Goal: Task Accomplishment & Management: Use online tool/utility

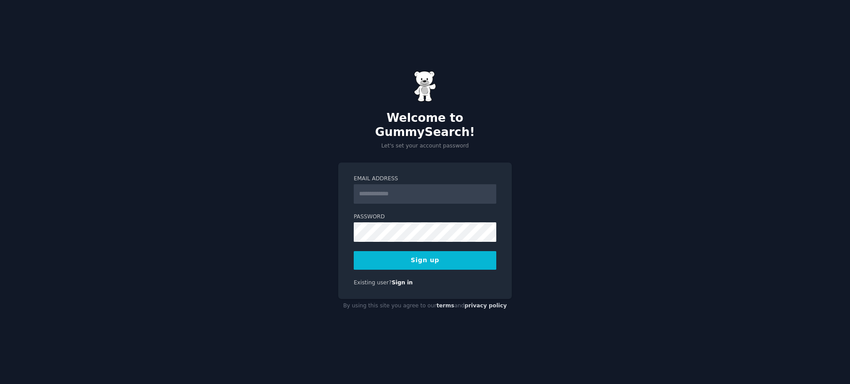
click at [406, 195] on input "Email Address" at bounding box center [425, 193] width 143 height 19
type input "**********"
click at [626, 159] on div "**********" at bounding box center [425, 192] width 850 height 384
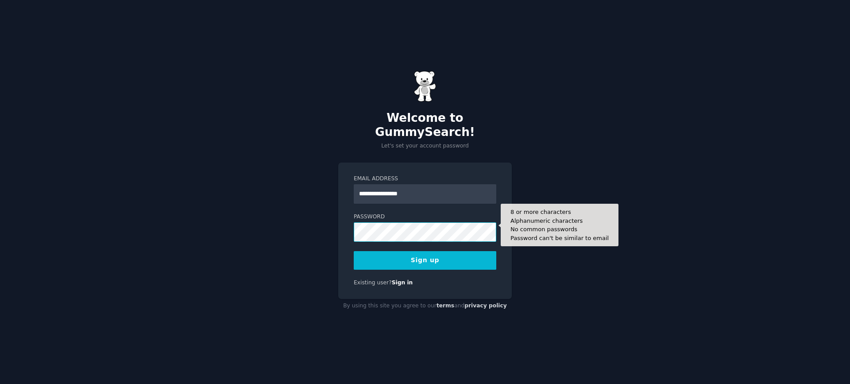
scroll to position [0, 150]
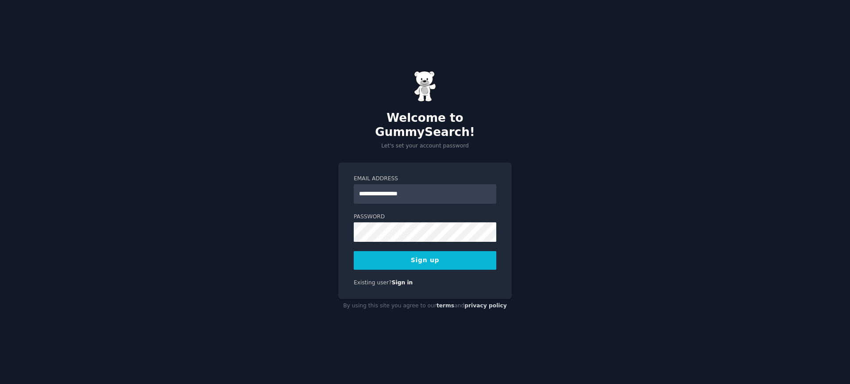
click at [449, 254] on button "Sign up" at bounding box center [425, 260] width 143 height 19
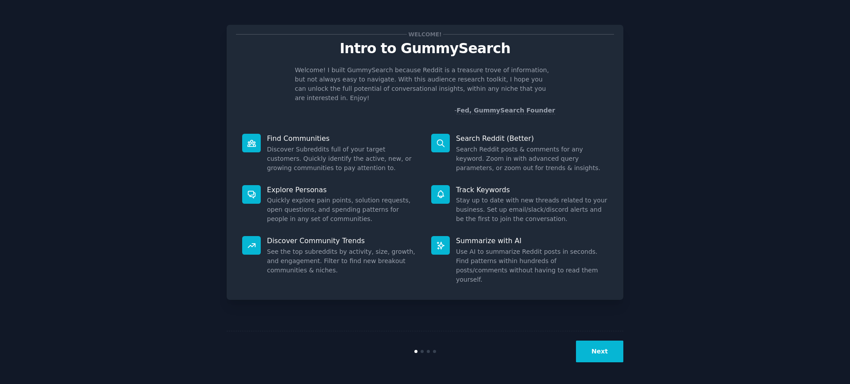
click at [602, 349] on button "Next" at bounding box center [599, 352] width 47 height 22
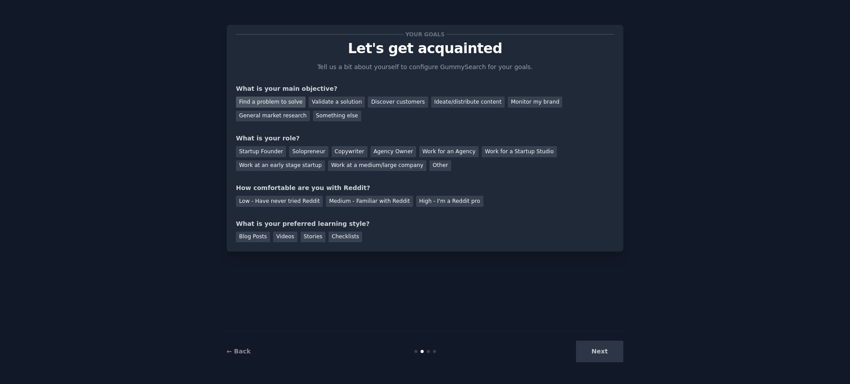
click at [287, 103] on div "Find a problem to solve" at bounding box center [271, 102] width 70 height 11
click at [321, 103] on div "Validate a solution" at bounding box center [337, 102] width 56 height 11
click at [287, 120] on div "General market research" at bounding box center [273, 116] width 74 height 11
click at [275, 154] on div "Startup Founder" at bounding box center [261, 151] width 50 height 11
click at [298, 204] on div "Low - Have never tried Reddit" at bounding box center [279, 201] width 87 height 11
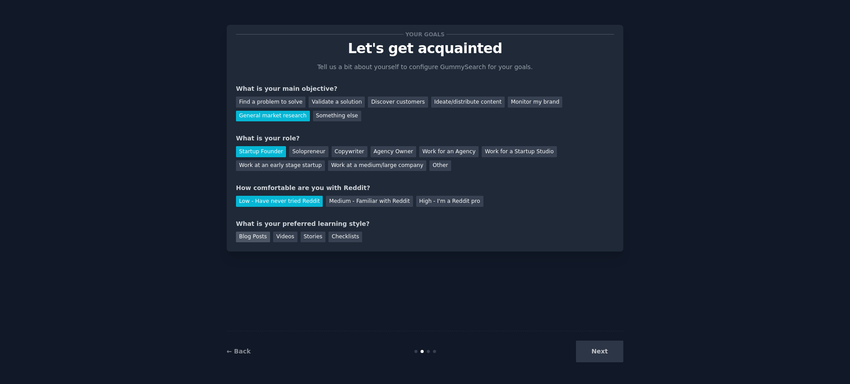
click at [255, 234] on div "Blog Posts" at bounding box center [253, 237] width 34 height 11
click at [290, 239] on div "Videos" at bounding box center [285, 237] width 24 height 11
click at [603, 354] on button "Next" at bounding box center [599, 352] width 47 height 22
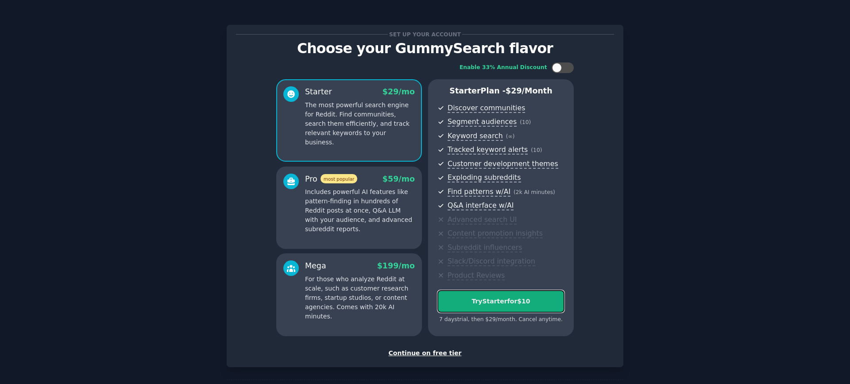
click at [532, 308] on button "Try Starter for $10" at bounding box center [501, 301] width 127 height 23
click at [527, 207] on span "Q&A interface w/AI" at bounding box center [506, 205] width 117 height 11
click at [532, 139] on span "Keyword search ( ∞ )" at bounding box center [506, 136] width 117 height 11
click at [563, 202] on span "Q&A interface w/AI" at bounding box center [506, 205] width 117 height 11
click at [438, 354] on div "Continue on free tier" at bounding box center [425, 353] width 378 height 9
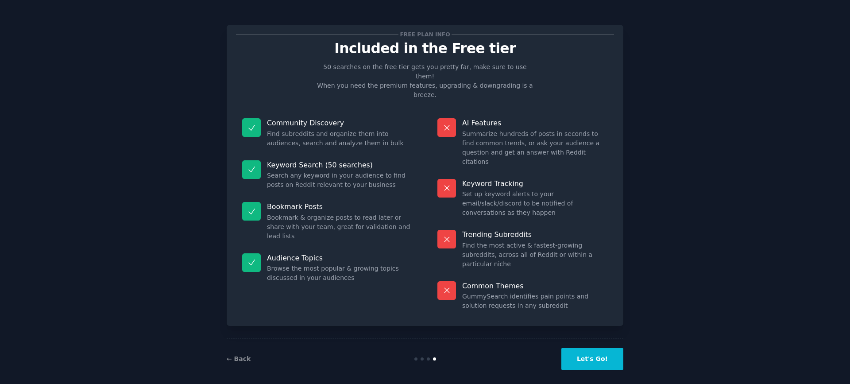
click at [593, 349] on button "Let's Go!" at bounding box center [593, 359] width 62 height 22
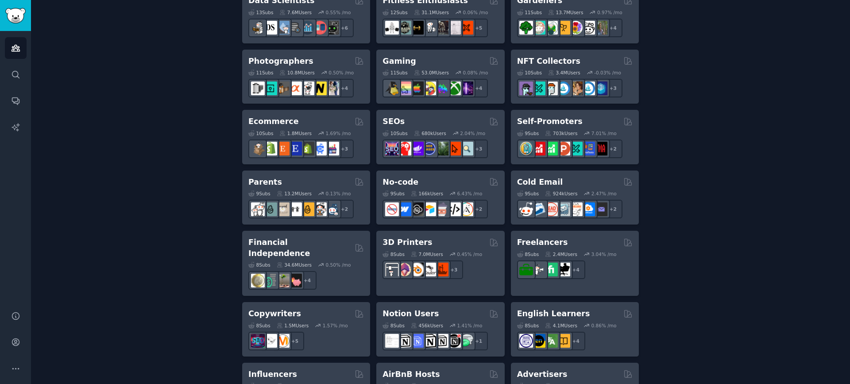
scroll to position [37, 0]
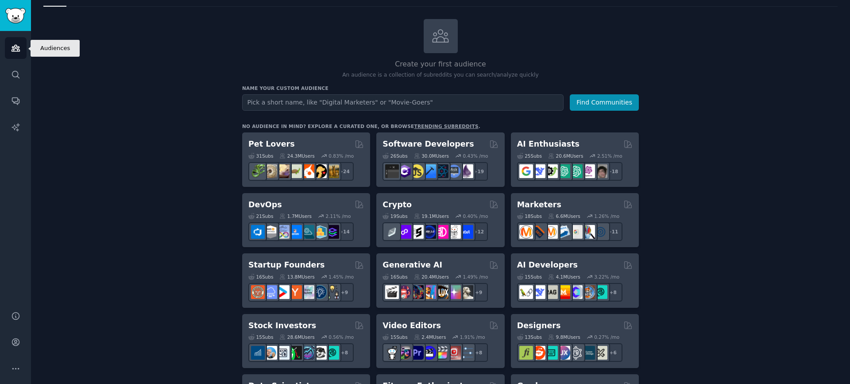
click at [15, 49] on icon "Sidebar" at bounding box center [16, 48] width 8 height 6
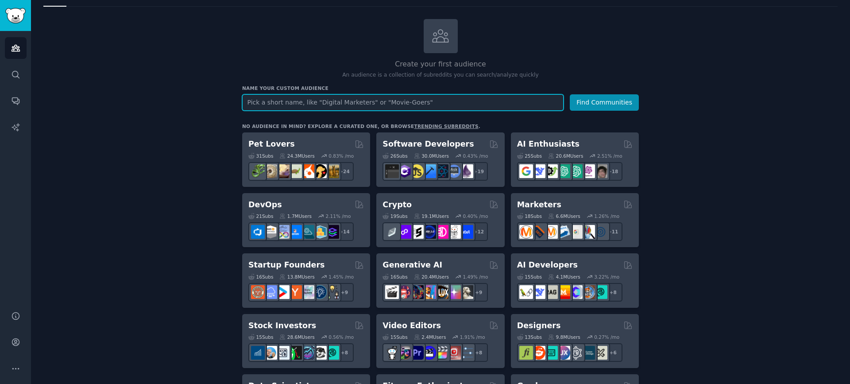
click at [366, 104] on input "text" at bounding box center [402, 102] width 321 height 16
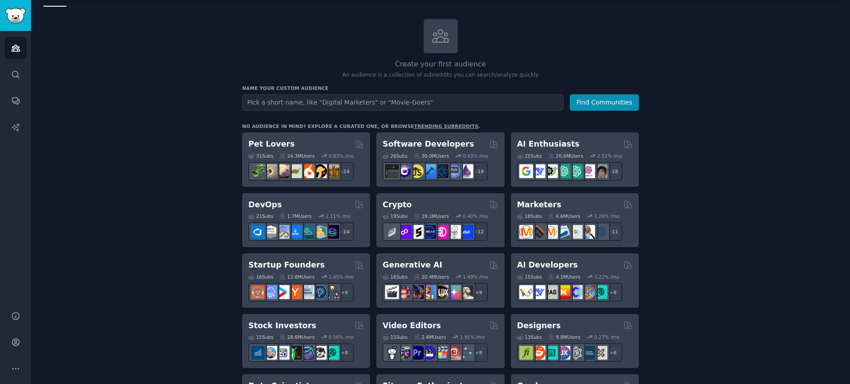
click at [435, 125] on link "trending subreddits" at bounding box center [446, 126] width 64 height 5
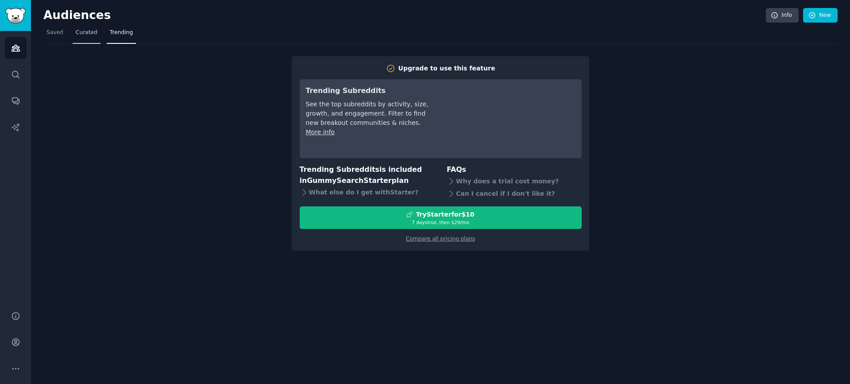
click at [96, 38] on link "Curated" at bounding box center [87, 35] width 28 height 18
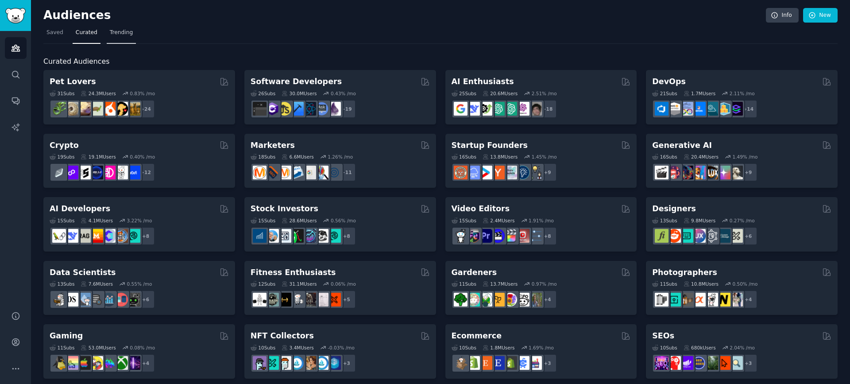
click at [128, 34] on span "Trending" at bounding box center [121, 33] width 23 height 8
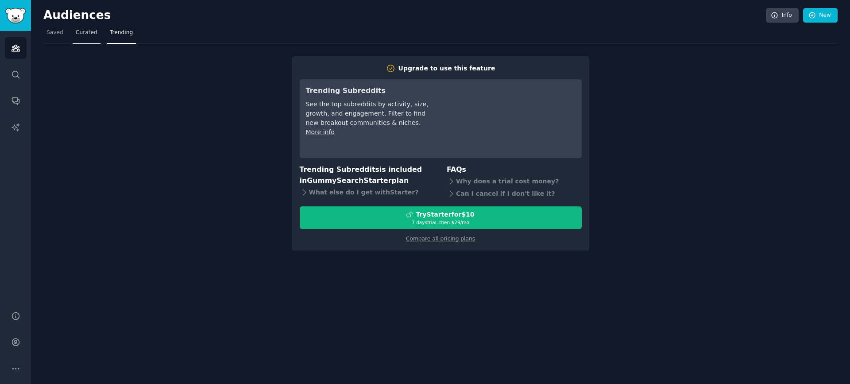
click at [87, 31] on span "Curated" at bounding box center [87, 33] width 22 height 8
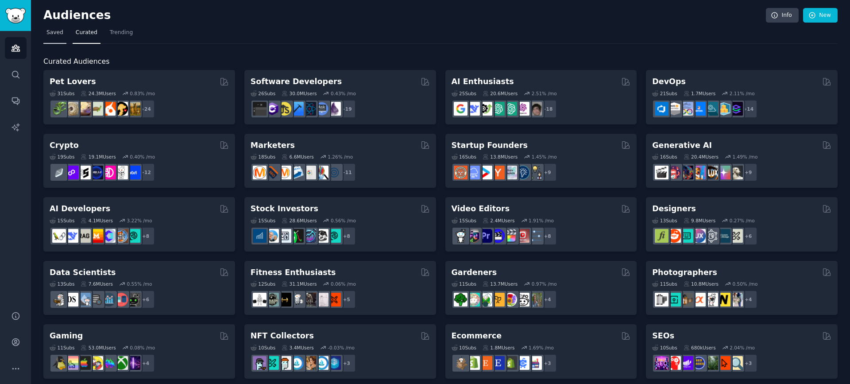
click at [55, 36] on span "Saved" at bounding box center [54, 33] width 17 height 8
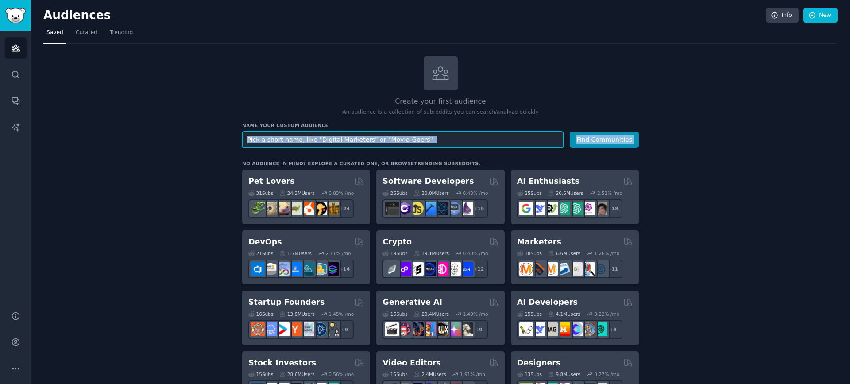
click at [481, 142] on input "text" at bounding box center [402, 140] width 321 height 16
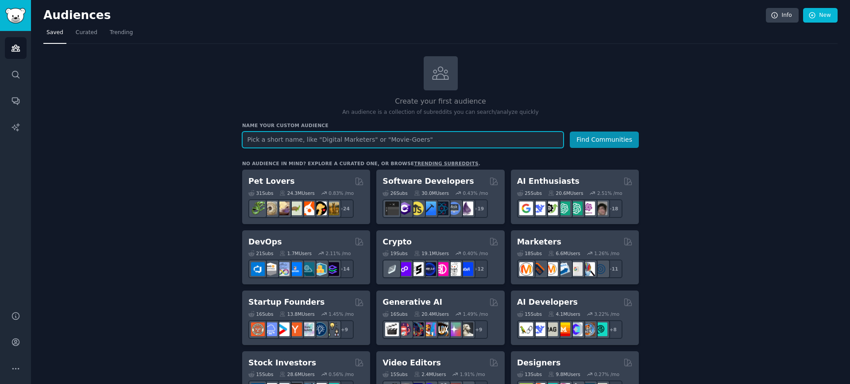
click at [470, 141] on input "text" at bounding box center [402, 140] width 321 height 16
type input "mens fashion"
click at [570, 132] on button "Find Communities" at bounding box center [604, 140] width 69 height 16
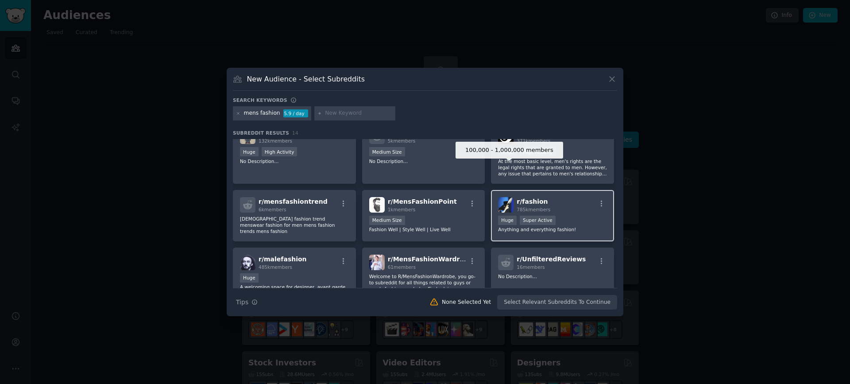
scroll to position [143, 0]
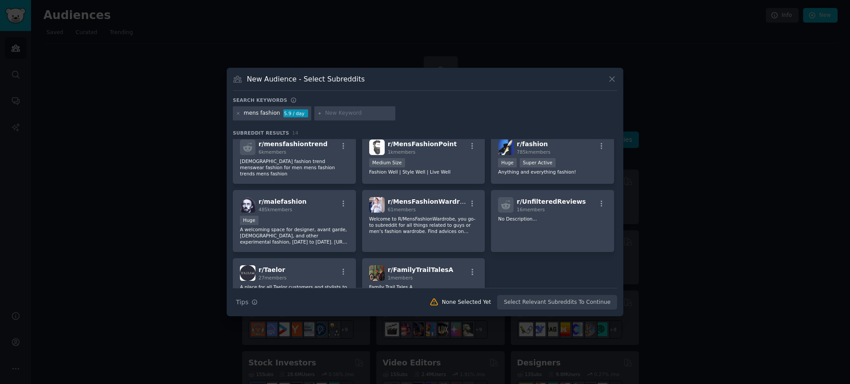
click at [611, 79] on icon at bounding box center [612, 79] width 5 height 5
